Goal: Task Accomplishment & Management: Manage account settings

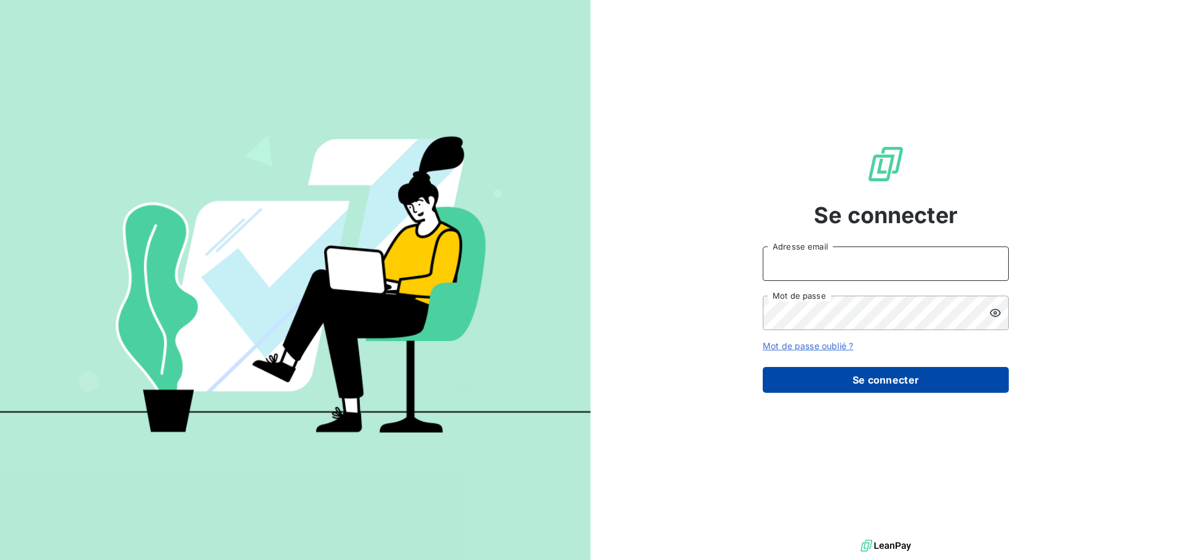
type input "[EMAIL_ADDRESS][DOMAIN_NAME]"
click at [822, 376] on button "Se connecter" at bounding box center [886, 380] width 246 height 26
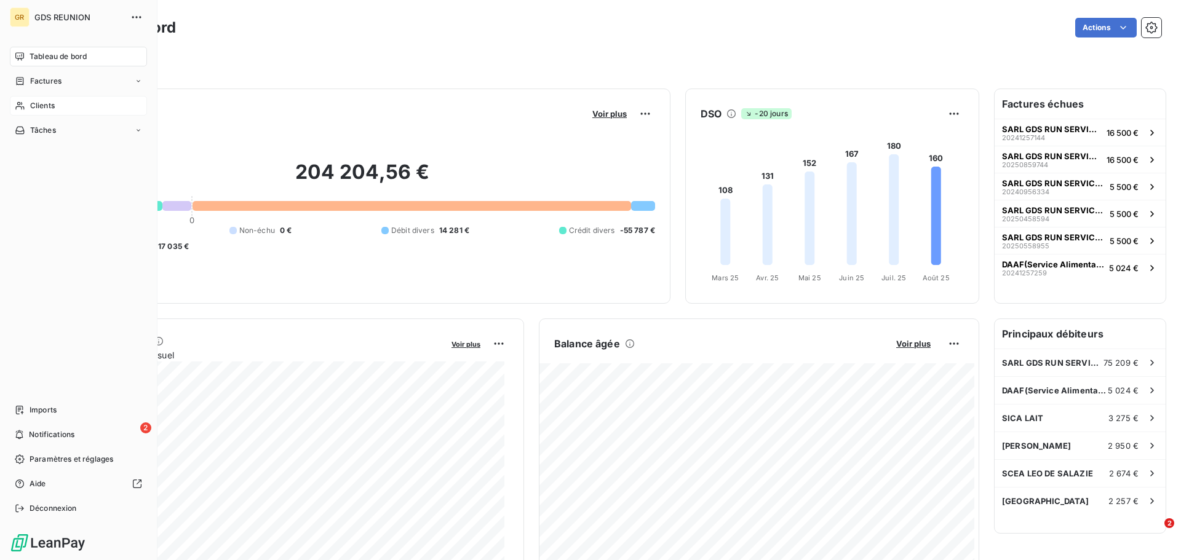
click at [30, 103] on span "Clients" at bounding box center [42, 105] width 25 height 11
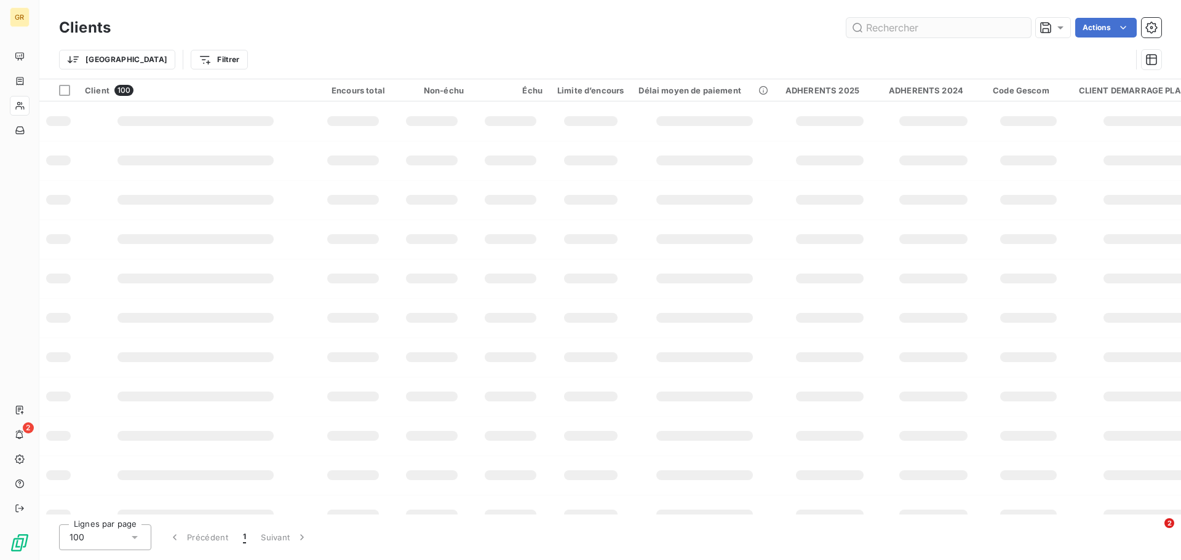
click at [883, 30] on input "text" at bounding box center [938, 28] width 184 height 20
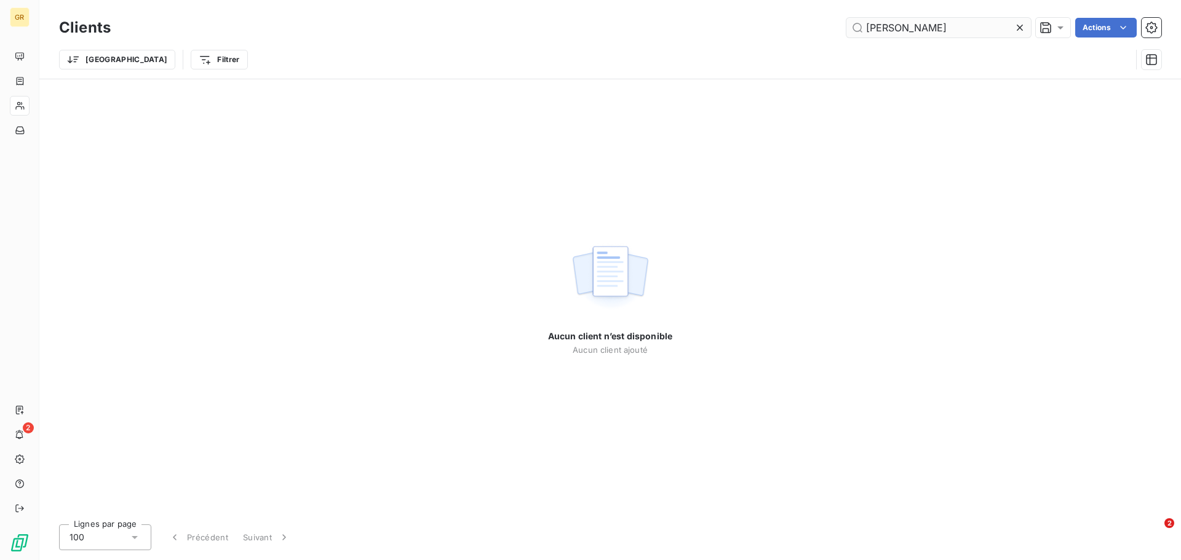
click at [935, 27] on input "[PERSON_NAME]" at bounding box center [938, 28] width 184 height 20
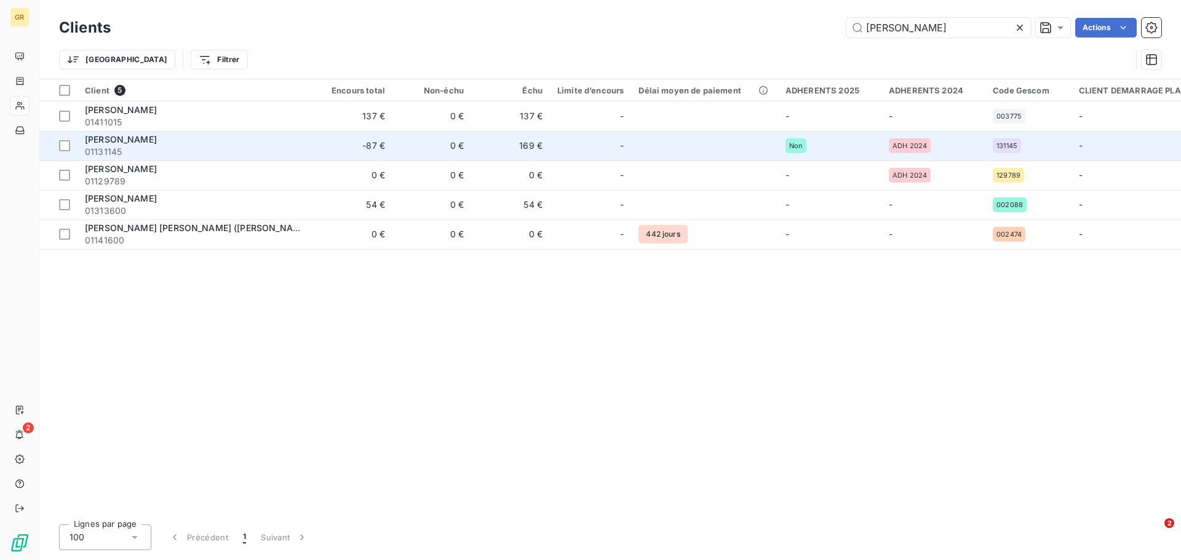
type input "[PERSON_NAME]"
click at [94, 141] on span "[PERSON_NAME]" at bounding box center [121, 139] width 72 height 10
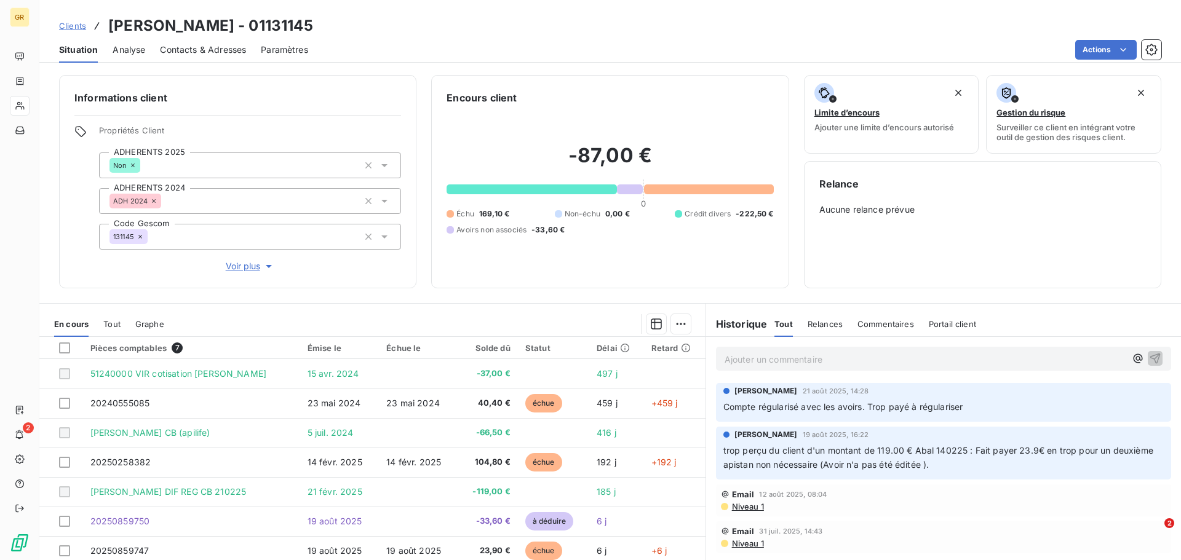
click at [957, 405] on span "Compte régularisé avec les avoirs. Trop payé à régulariser" at bounding box center [843, 407] width 240 height 10
click at [889, 322] on span "Commentaires" at bounding box center [885, 324] width 57 height 10
click at [787, 406] on span "Compte régularisé avec les avoirs. Trop payé à régulariser" at bounding box center [843, 407] width 240 height 10
click at [914, 408] on span "Compte régularisé avec les avoirs. Trop payé à régulariser" at bounding box center [843, 407] width 240 height 10
click at [744, 326] on h6 "Historique" at bounding box center [736, 324] width 61 height 15
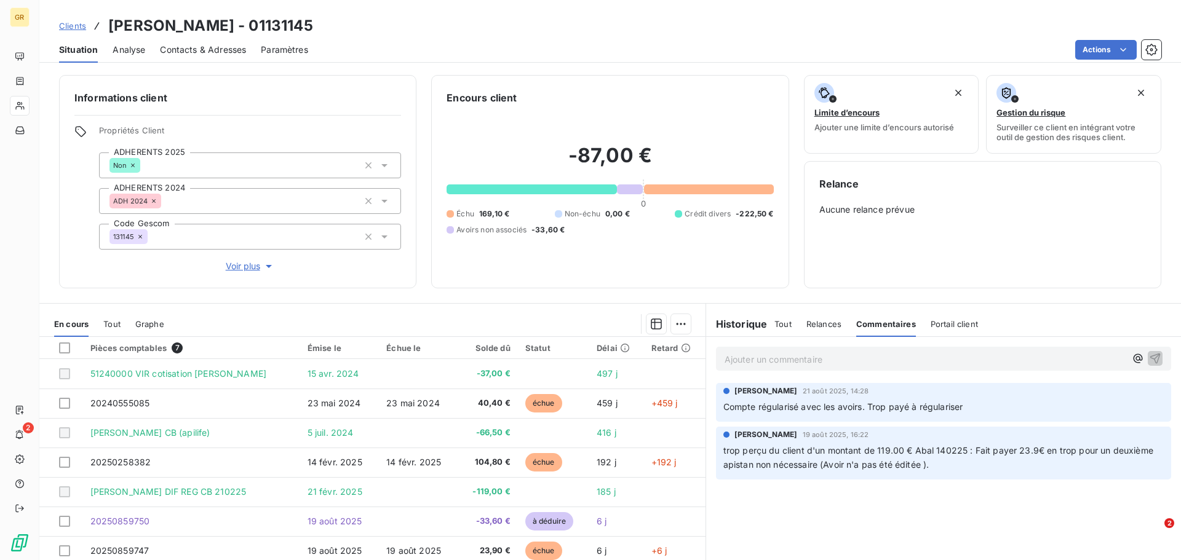
click at [780, 323] on span "Tout" at bounding box center [782, 324] width 17 height 10
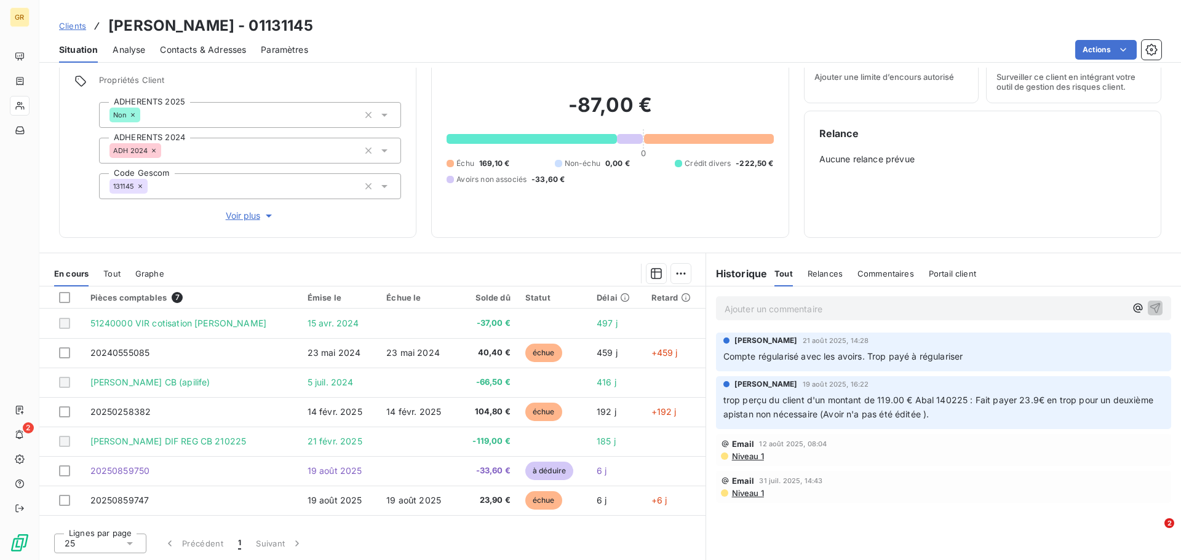
click at [744, 458] on span "Niveau 1" at bounding box center [747, 456] width 33 height 10
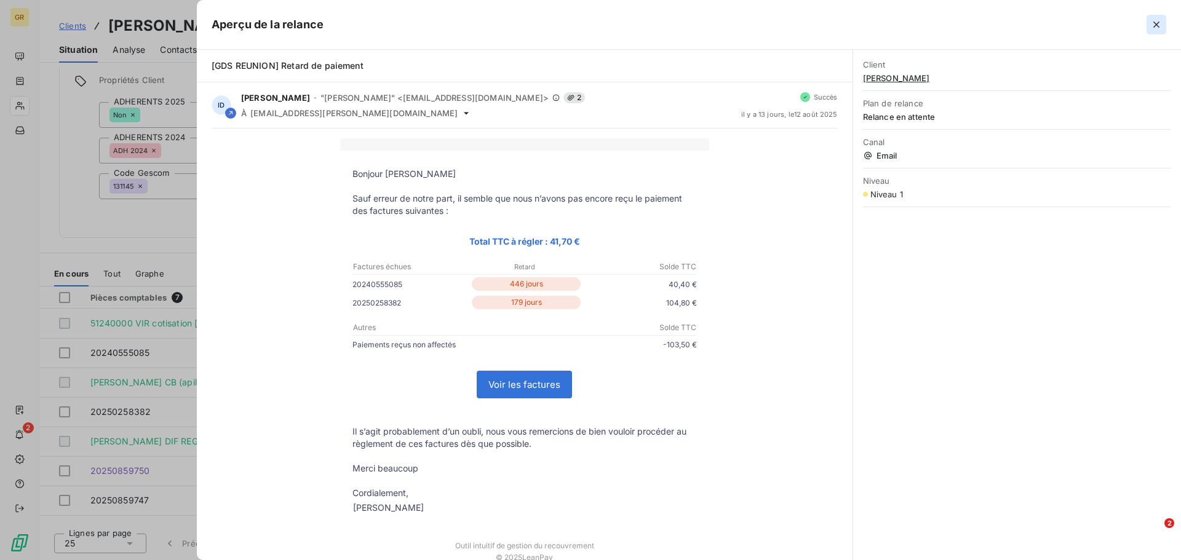
click at [1156, 22] on icon "button" at bounding box center [1156, 24] width 12 height 12
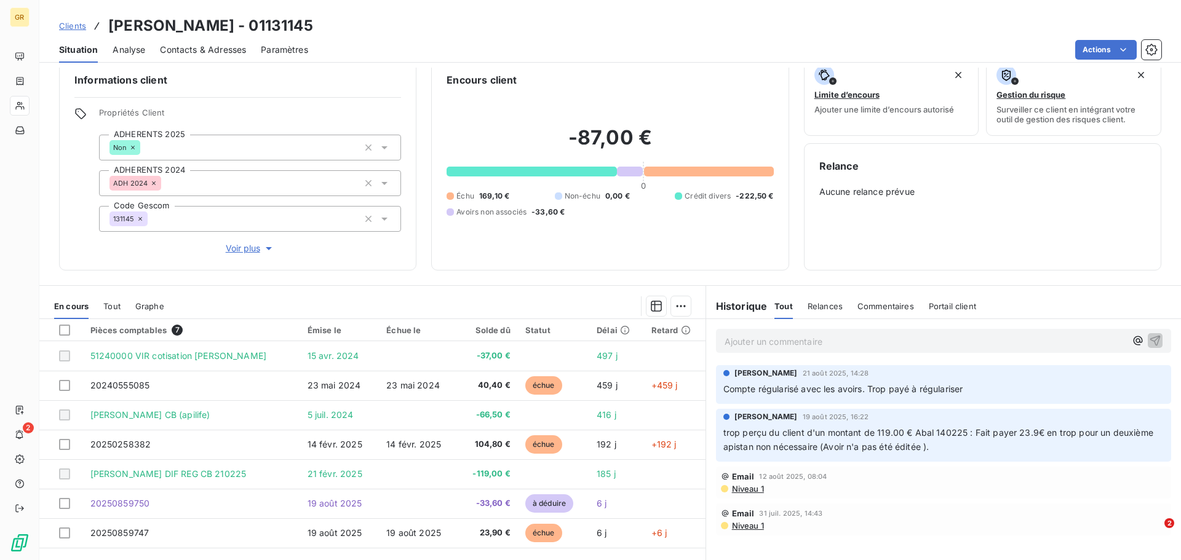
scroll to position [0, 0]
